Goal: Task Accomplishment & Management: Use online tool/utility

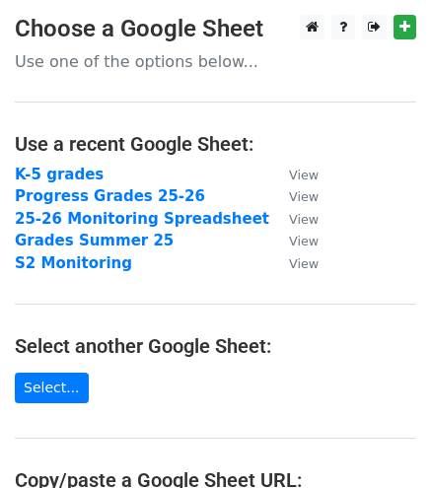
scroll to position [296, 0]
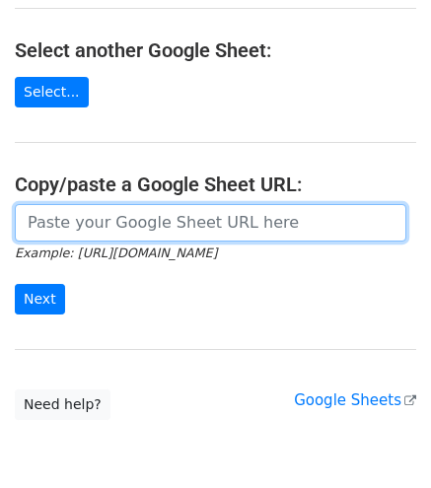
click at [119, 220] on input "url" at bounding box center [210, 222] width 391 height 37
paste input "https://docs.google.com/spreadsheets/d/1mTs-u1wDIyFi_joX21GbqvLQehHd7YasXqstev4…"
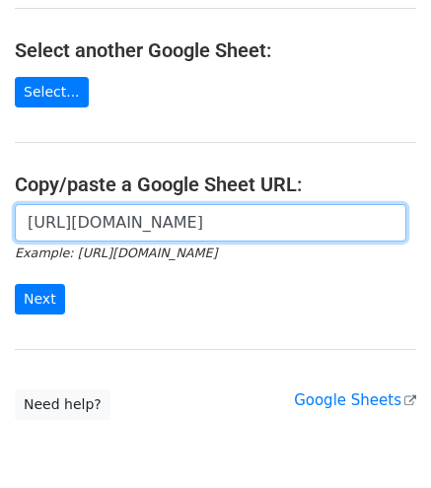
scroll to position [0, 603]
type input "https://docs.google.com/spreadsheets/d/1mTs-u1wDIyFi_joX21GbqvLQehHd7YasXqstev4…"
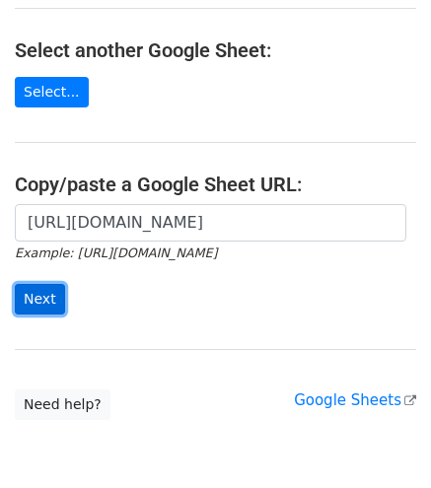
scroll to position [0, 0]
click at [34, 295] on input "Next" at bounding box center [40, 299] width 50 height 31
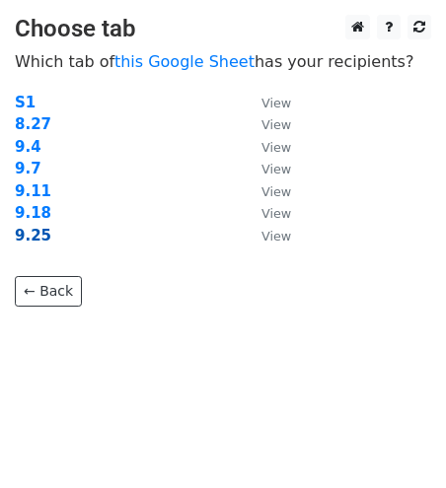
click at [29, 230] on strong "9.25" at bounding box center [33, 236] width 36 height 18
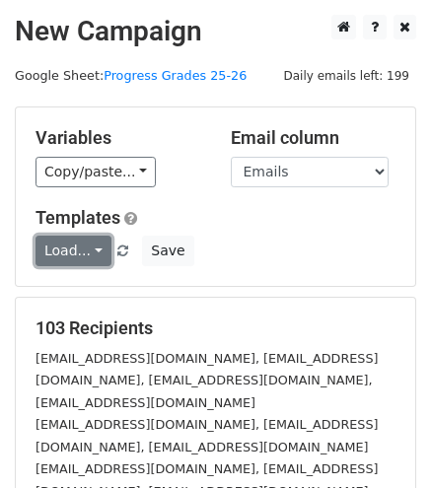
click at [95, 249] on link "Load..." at bounding box center [73, 251] width 76 height 31
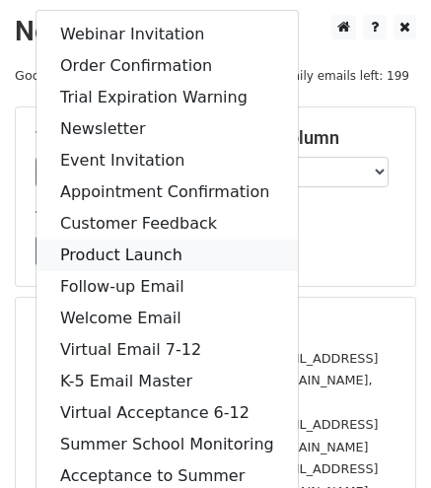
click at [95, 249] on link "Product Launch" at bounding box center [166, 256] width 261 height 32
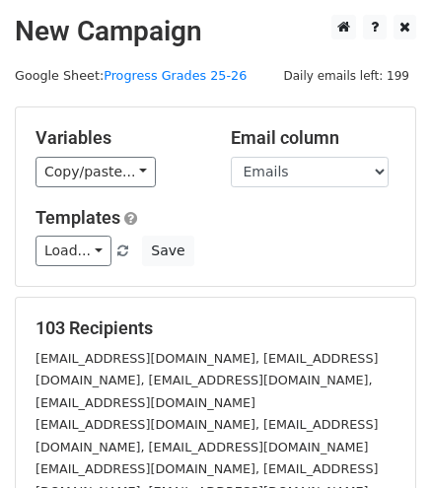
click at [257, 232] on div "Templates Load... Webinar Invitation Order Confirmation Trial Expiration Warnin…" at bounding box center [215, 237] width 389 height 60
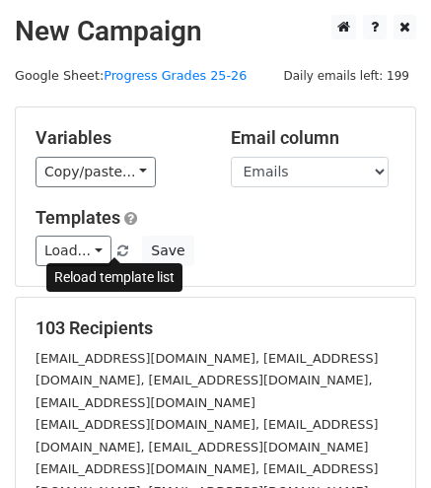
click at [117, 247] on span at bounding box center [122, 251] width 11 height 13
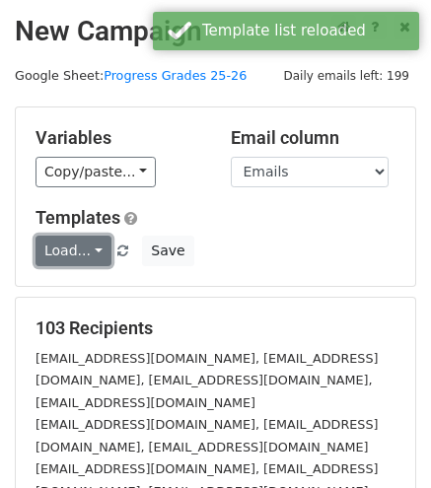
click at [92, 248] on link "Load..." at bounding box center [73, 251] width 76 height 31
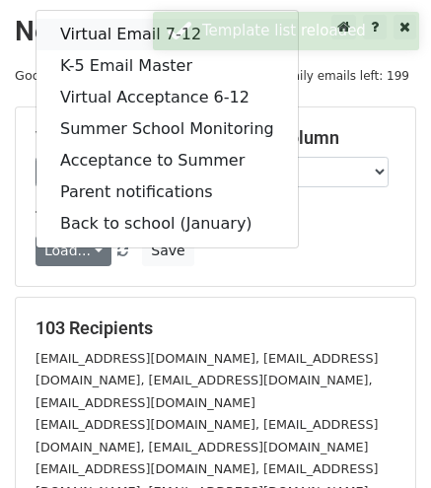
click at [101, 25] on link "Virtual Email 7-12" at bounding box center [166, 35] width 261 height 32
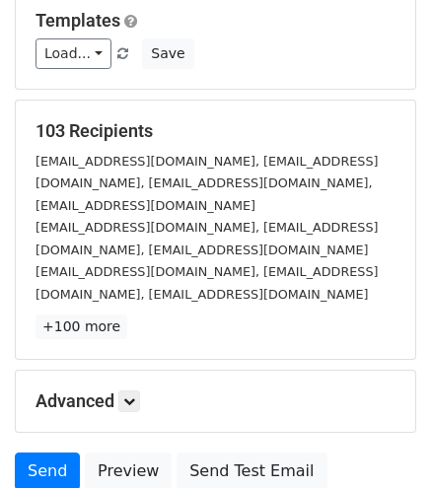
scroll to position [340, 0]
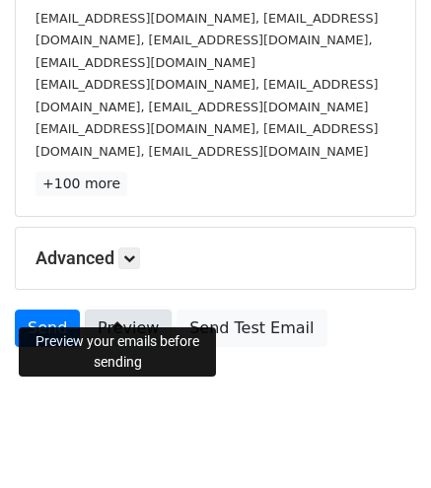
click at [110, 310] on link "Preview" at bounding box center [128, 328] width 87 height 37
click at [107, 310] on link "Preview" at bounding box center [128, 328] width 87 height 37
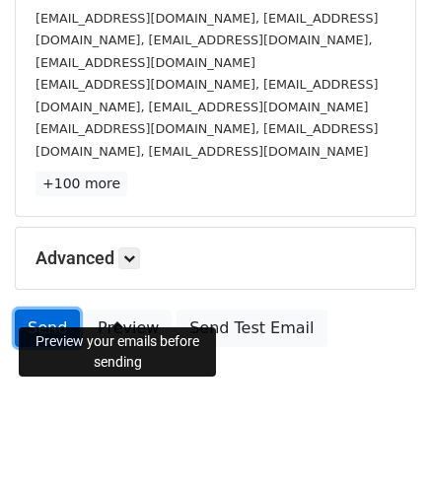
click at [49, 310] on link "Send" at bounding box center [47, 328] width 65 height 37
